Goal: Information Seeking & Learning: Learn about a topic

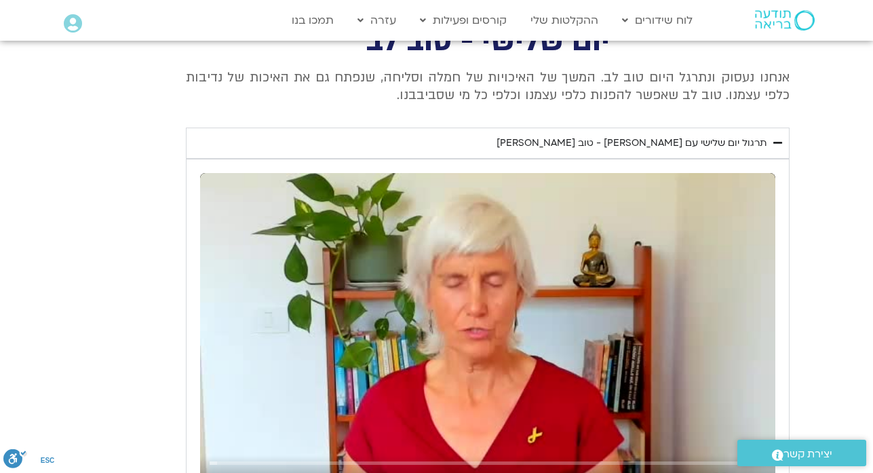
scroll to position [521, 0]
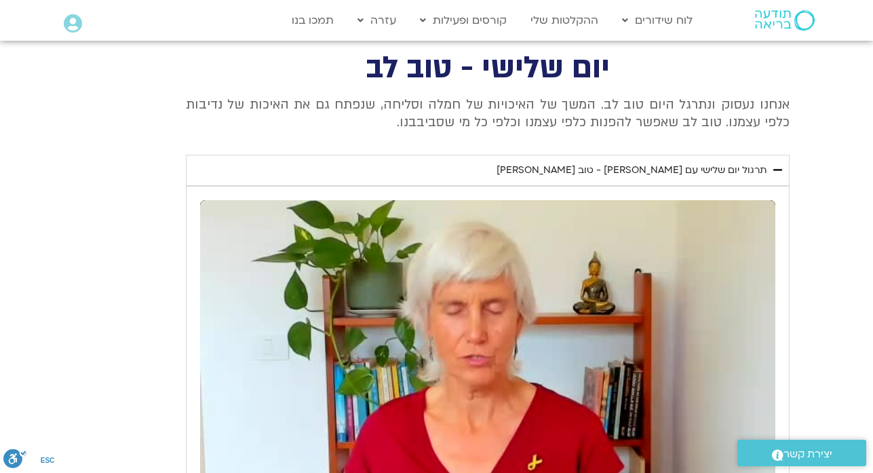
click at [789, 105] on p "אנחנו נעסוק ונתרגל היום טוב לב. המשך של האיכויות של חמלה וסליחה, שנפתח גם את הא…" at bounding box center [487, 114] width 603 height 36
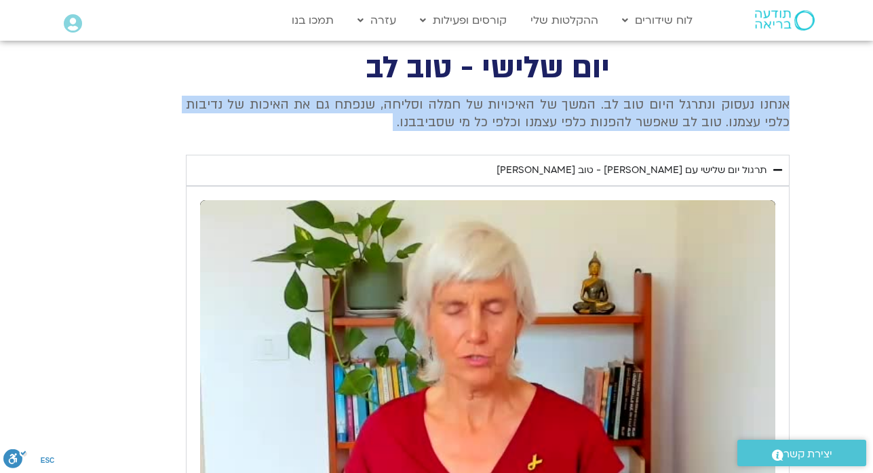
click at [789, 105] on p "אנחנו נעסוק ונתרגל היום טוב לב. המשך של האיכויות של חמלה וסליחה, שנפתח גם את הא…" at bounding box center [487, 114] width 603 height 36
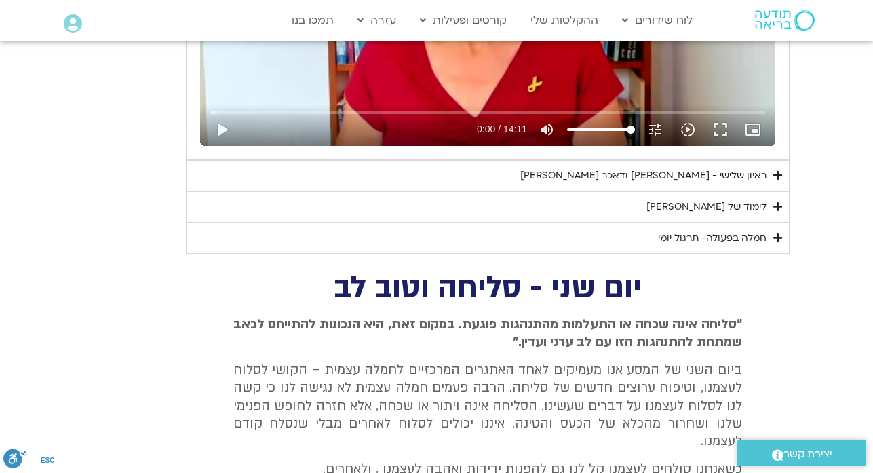
scroll to position [900, 0]
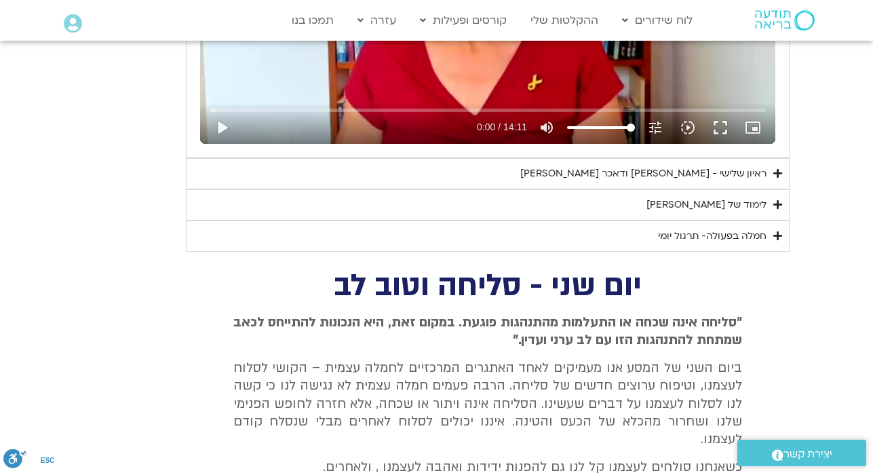
click at [743, 182] on summary "ראיון שלישי - טארה בראך ודאכר קלטנר" at bounding box center [487, 173] width 603 height 31
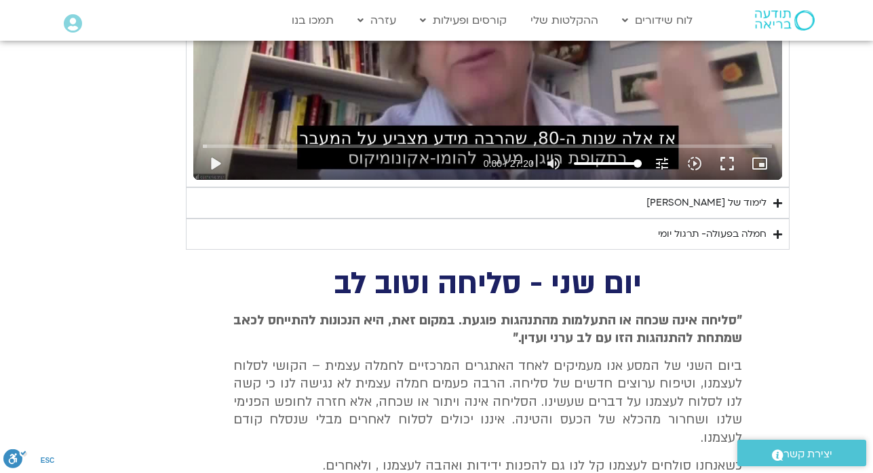
scroll to position [1253, 0]
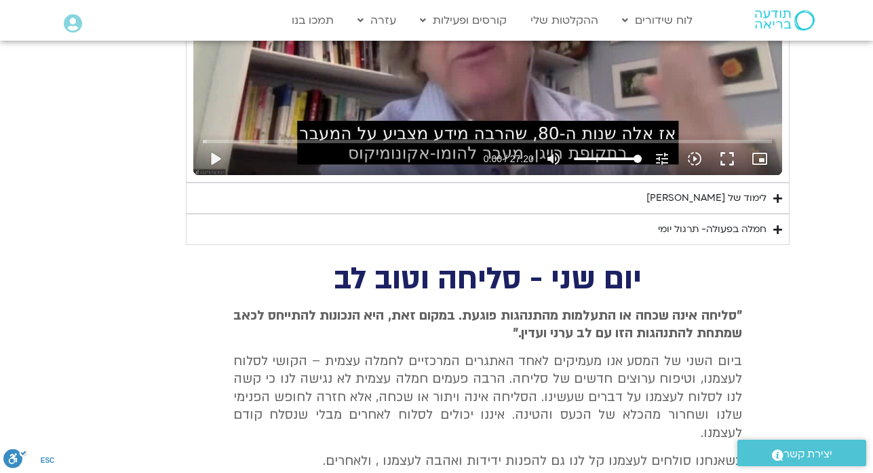
click at [735, 199] on div "לימוד של טארה" at bounding box center [706, 198] width 120 height 16
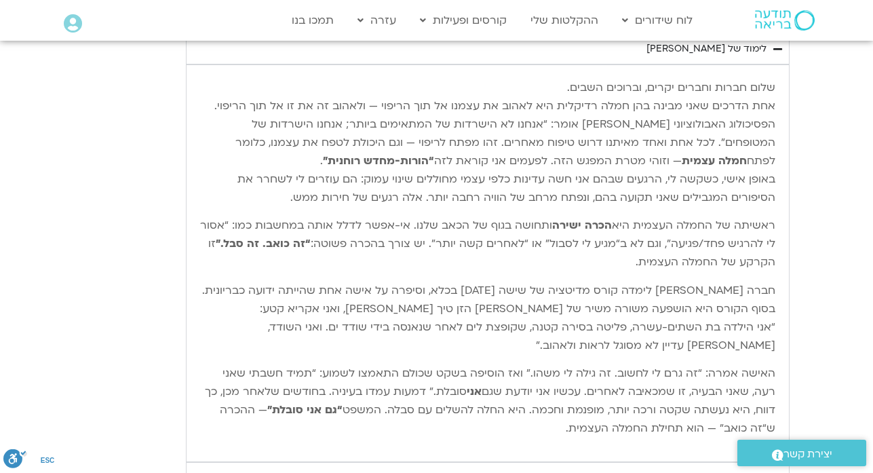
scroll to position [1416, 0]
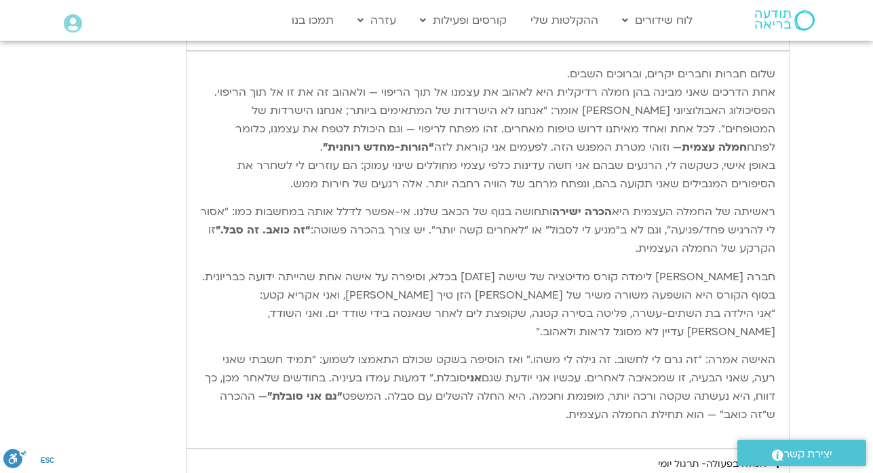
click at [764, 72] on p "שלום חברות וחברים יקרים, וברוכים השבים. אחת הדרכים שאני מבינה בהן חמלה רדיקלית …" at bounding box center [487, 129] width 575 height 128
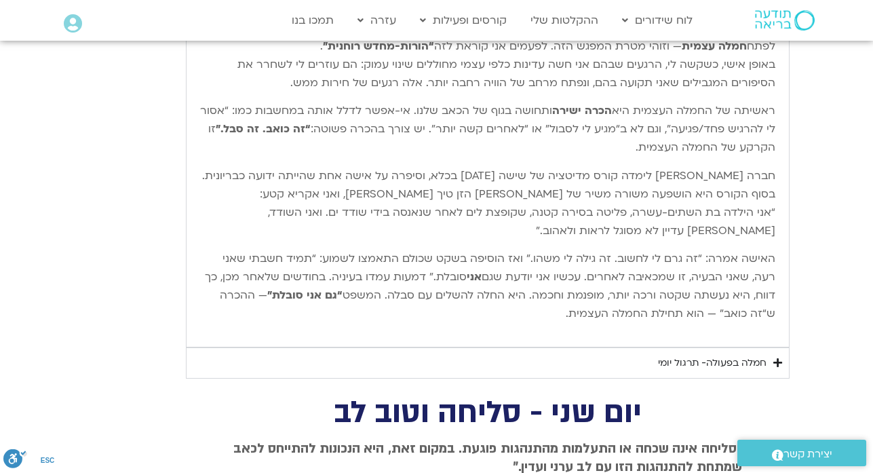
scroll to position [1524, 0]
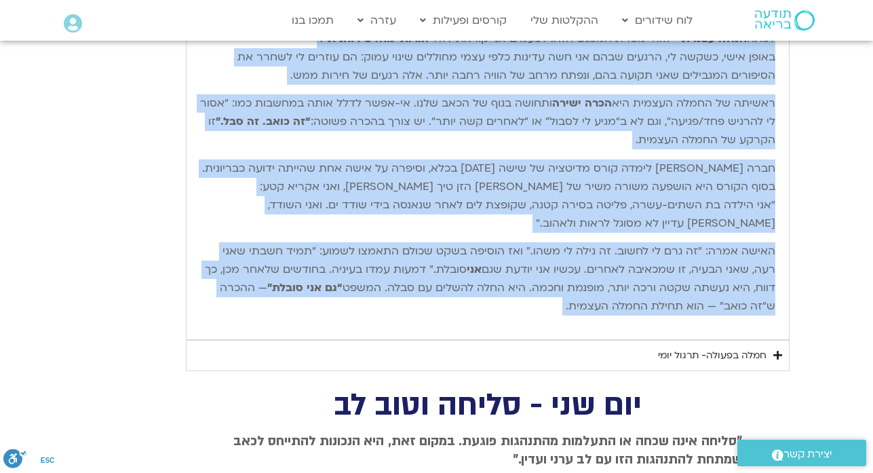
click at [610, 304] on p "האישה אמרה: “זה גרם לי לחשוב. זה גילה לי משהו.” ואז הוסיפה בשקט שכולם התאמצו לש…" at bounding box center [487, 278] width 575 height 73
copy div "שלום חברות וחברים יקרים, וברוכים השבים. אחת הדרכים שאני מבינה בהן חמלה רדיקלית …"
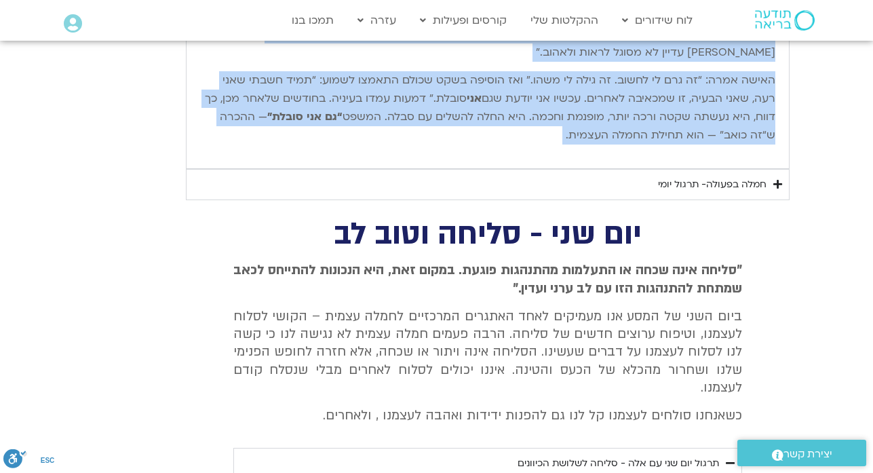
scroll to position [1714, 0]
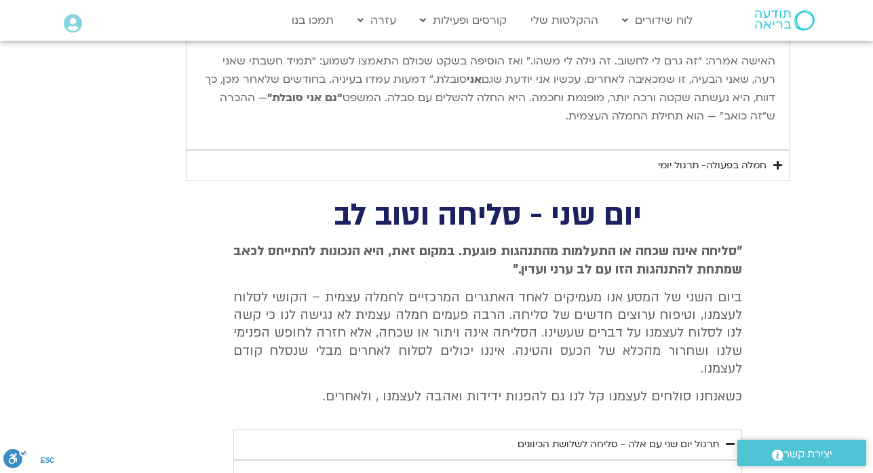
click at [737, 166] on div "חמלה בפעולה- תרגול יומי" at bounding box center [712, 165] width 108 height 16
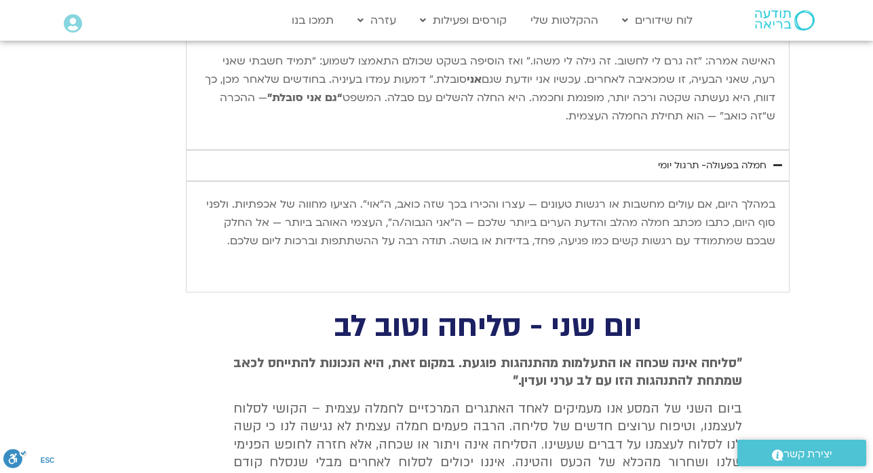
click at [770, 204] on p "במהלך היום, אם עולים מחשבות או רגשות טעונים — עצרו והכירו בכך שזה כואב, ה“אוי”.…" at bounding box center [487, 222] width 575 height 55
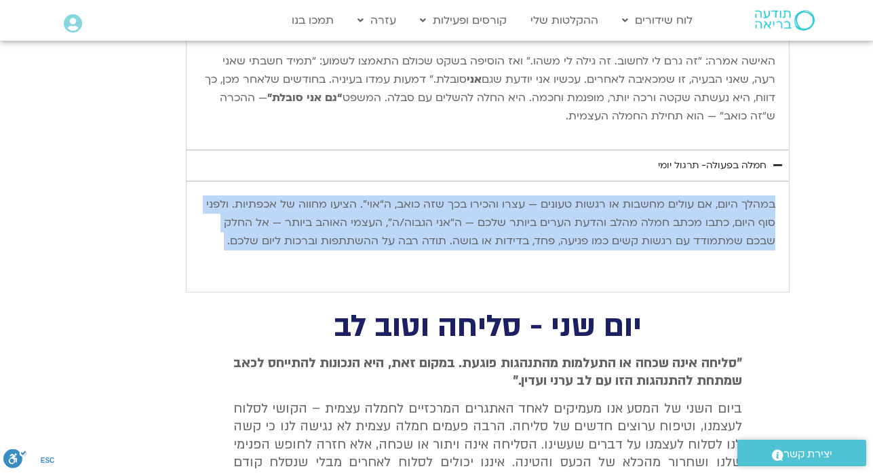
click at [770, 204] on p "במהלך היום, אם עולים מחשבות או רגשות טעונים — עצרו והכירו בכך שזה כואב, ה“אוי”.…" at bounding box center [487, 222] width 575 height 55
click at [235, 245] on p "במהלך היום, אם עולים מחשבות או רגשות טעונים — עצרו והכירו בכך שזה כואב, ה“אוי”.…" at bounding box center [487, 222] width 575 height 55
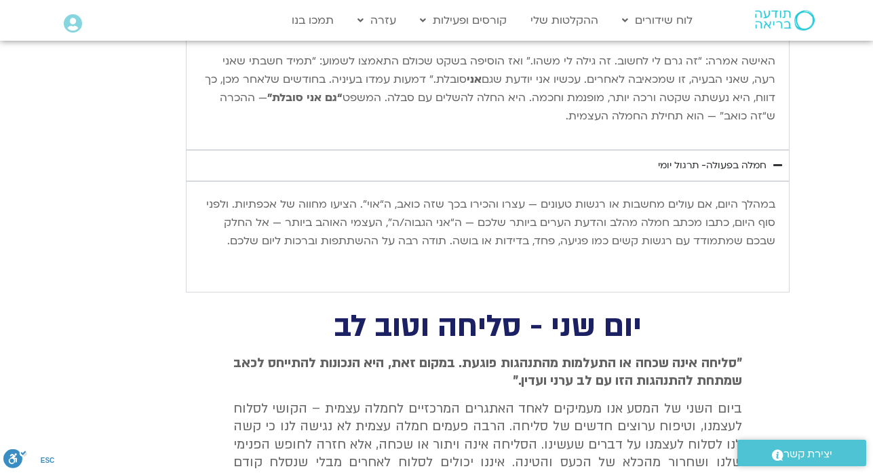
click at [364, 263] on div "Accordion. Open links with Enter or Space, close with Escape, and navigate with…" at bounding box center [487, 269] width 575 height 18
click at [763, 205] on p "במהלך היום, אם עולים מחשבות או רגשות טעונים — עצרו והכירו בכך שזה כואב, ה“אוי”.…" at bounding box center [487, 222] width 575 height 55
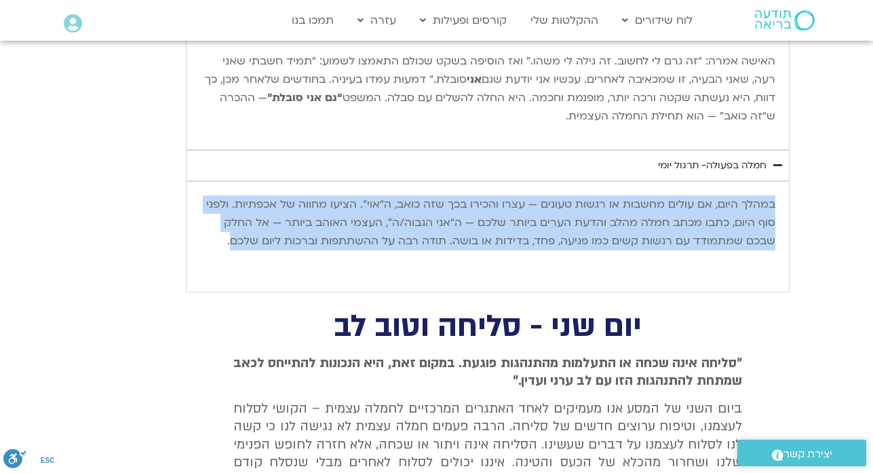
click at [255, 237] on p "במהלך היום, אם עולים מחשבות או רגשות טעונים — עצרו והכירו בכך שזה כואב, ה“אוי”.…" at bounding box center [487, 222] width 575 height 55
copy p "במהלך היום, אם עולים מחשבות או רגשות טעונים — עצרו והכירו בכך שזה כואב, ה“אוי”.…"
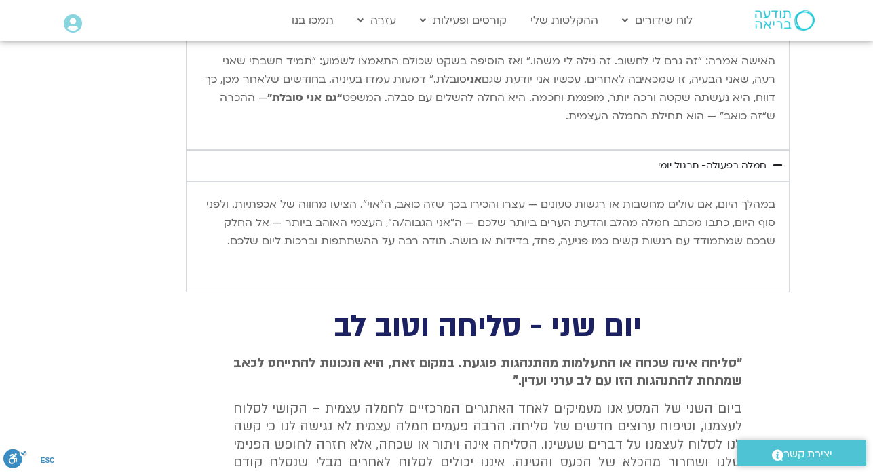
click at [738, 264] on div "Accordion. Open links with Enter or Space, close with Escape, and navigate with…" at bounding box center [487, 269] width 575 height 18
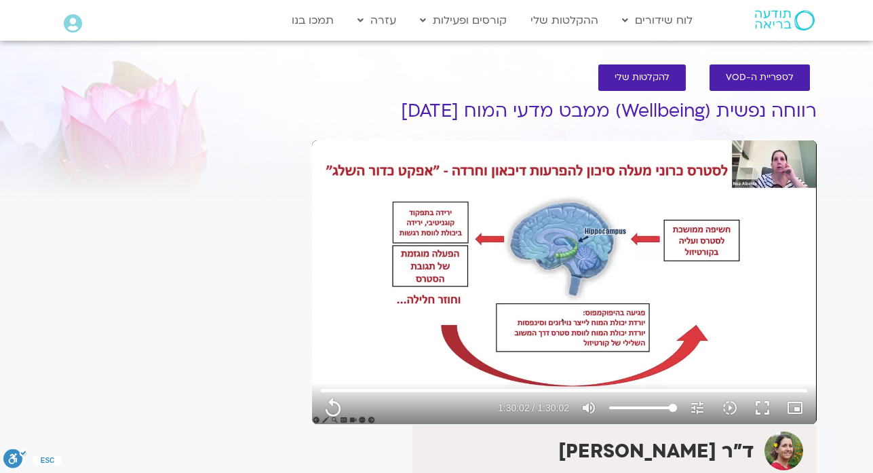
type input "5402.36"
